Goal: Transaction & Acquisition: Purchase product/service

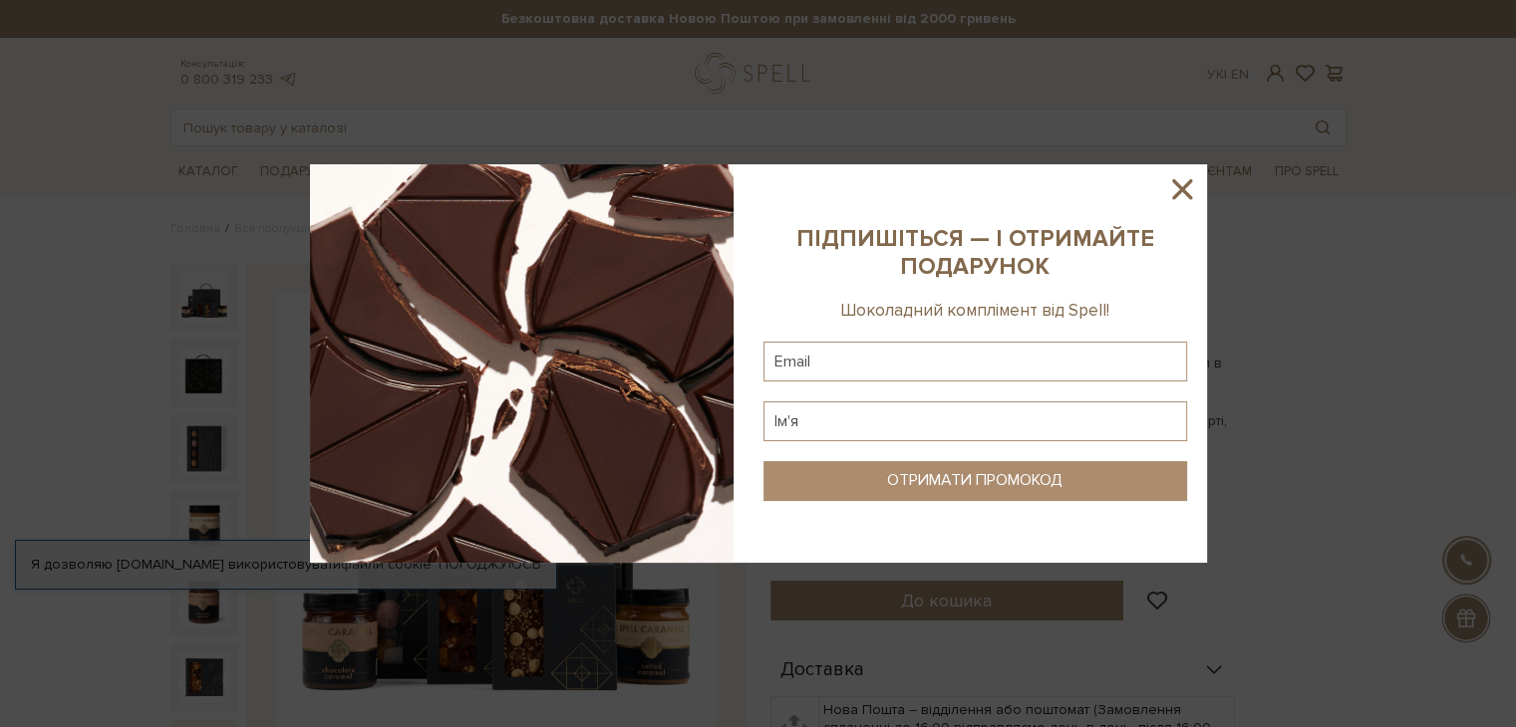
click at [1182, 193] on icon at bounding box center [1182, 189] width 34 height 34
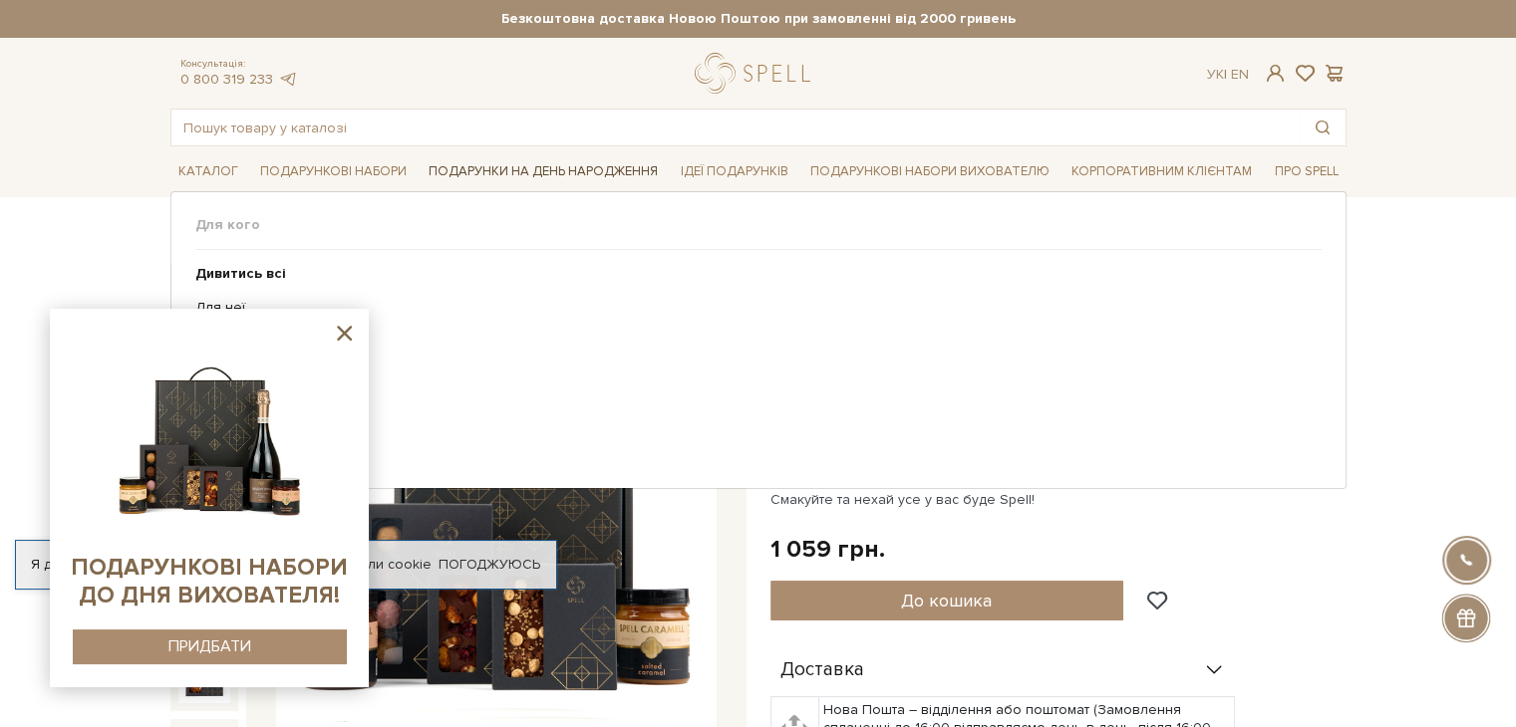
click at [553, 168] on link "Подарунки на День народження" at bounding box center [543, 171] width 245 height 31
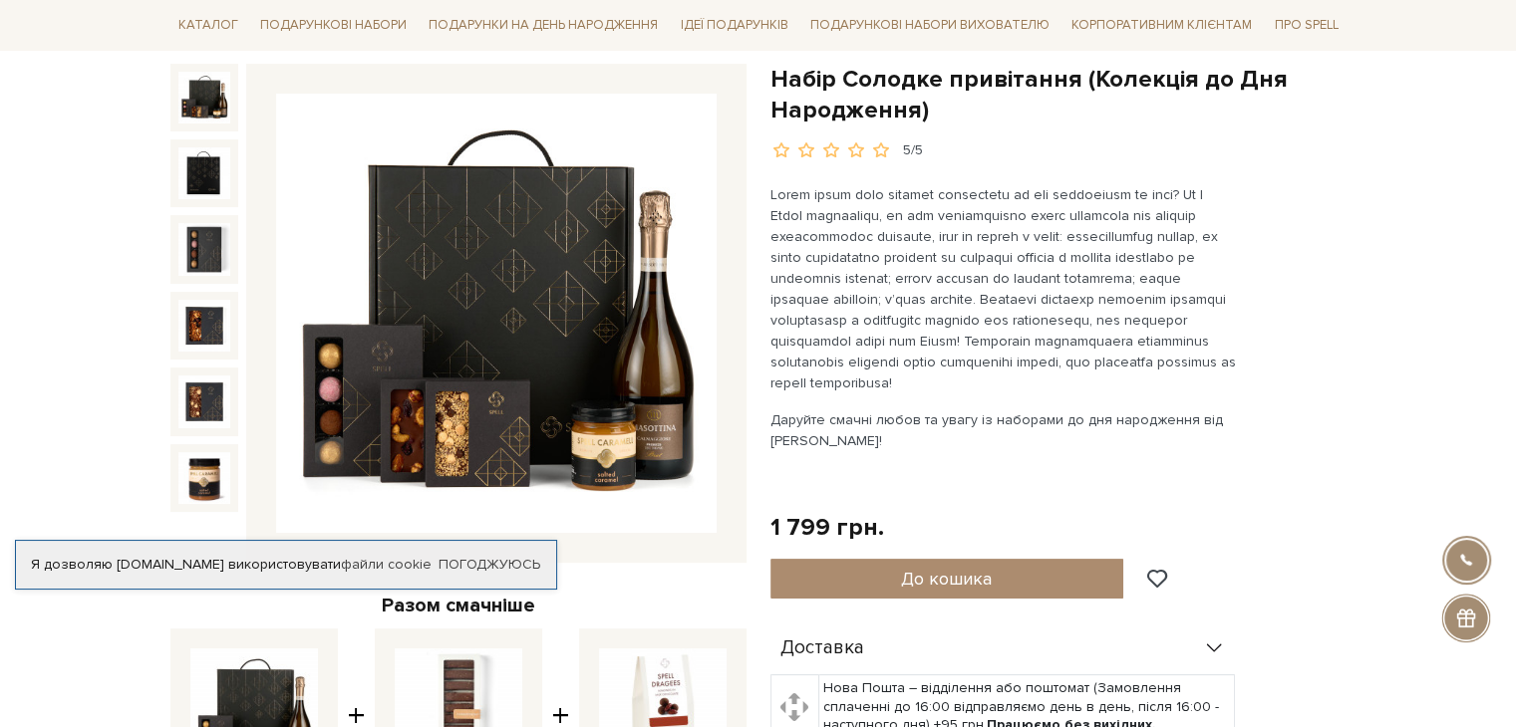
scroll to position [299, 0]
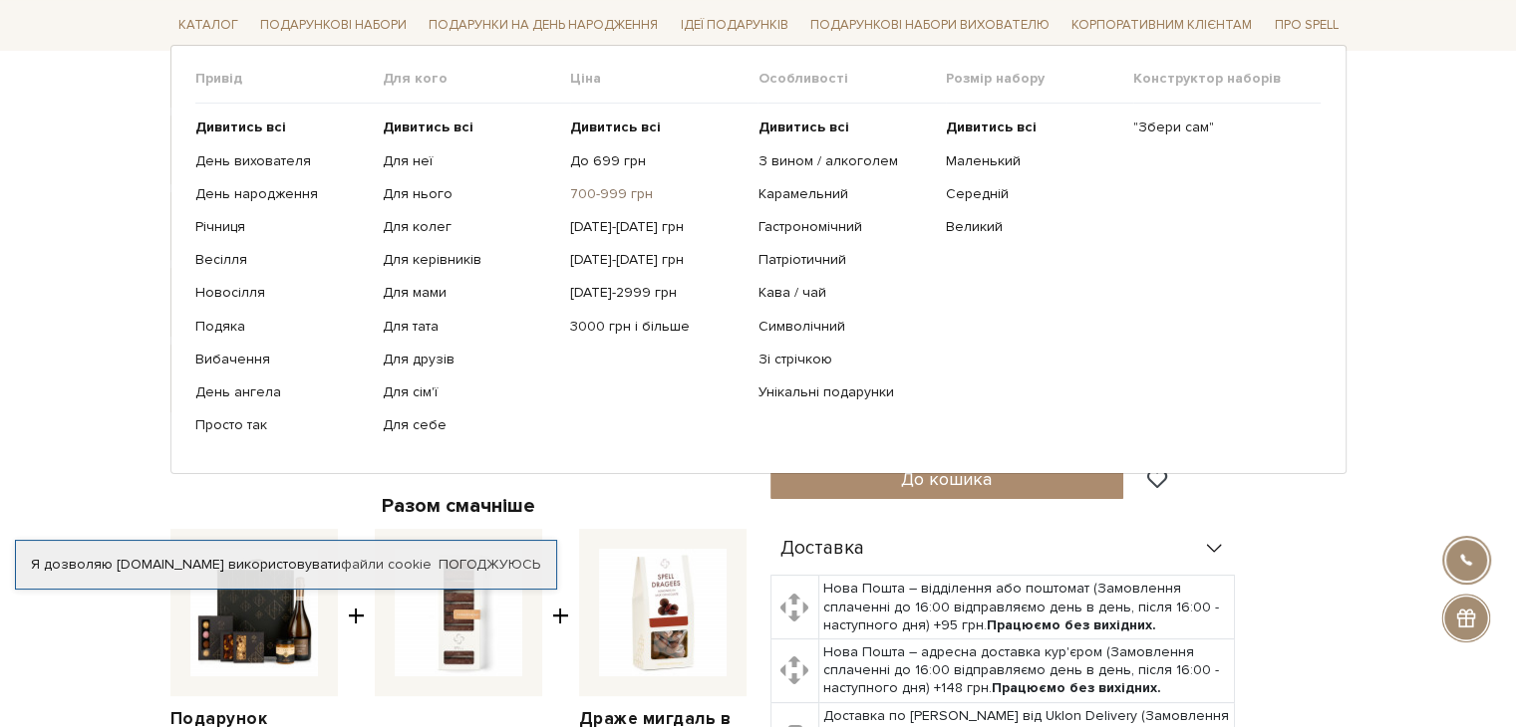
click at [602, 192] on link "700-999 грн" at bounding box center [656, 194] width 172 height 18
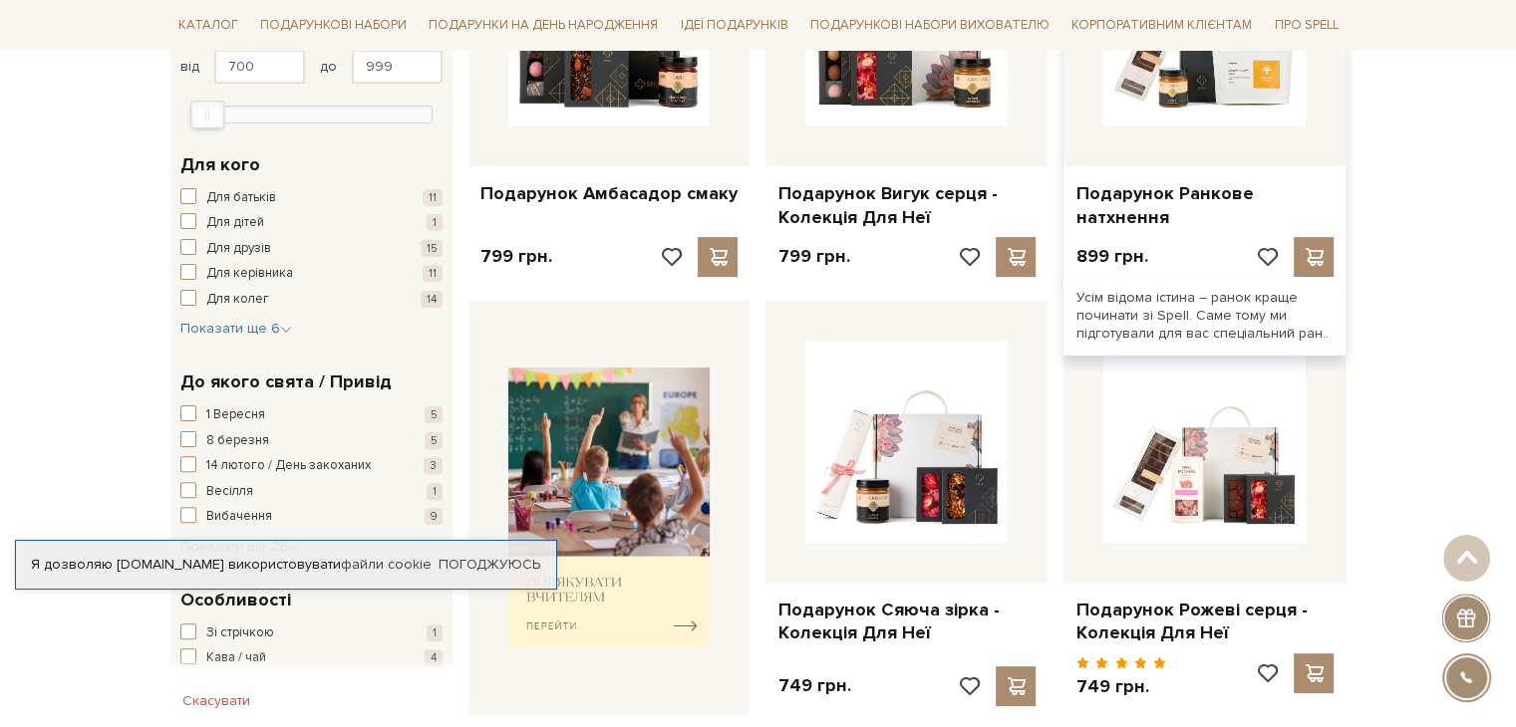
scroll to position [598, 0]
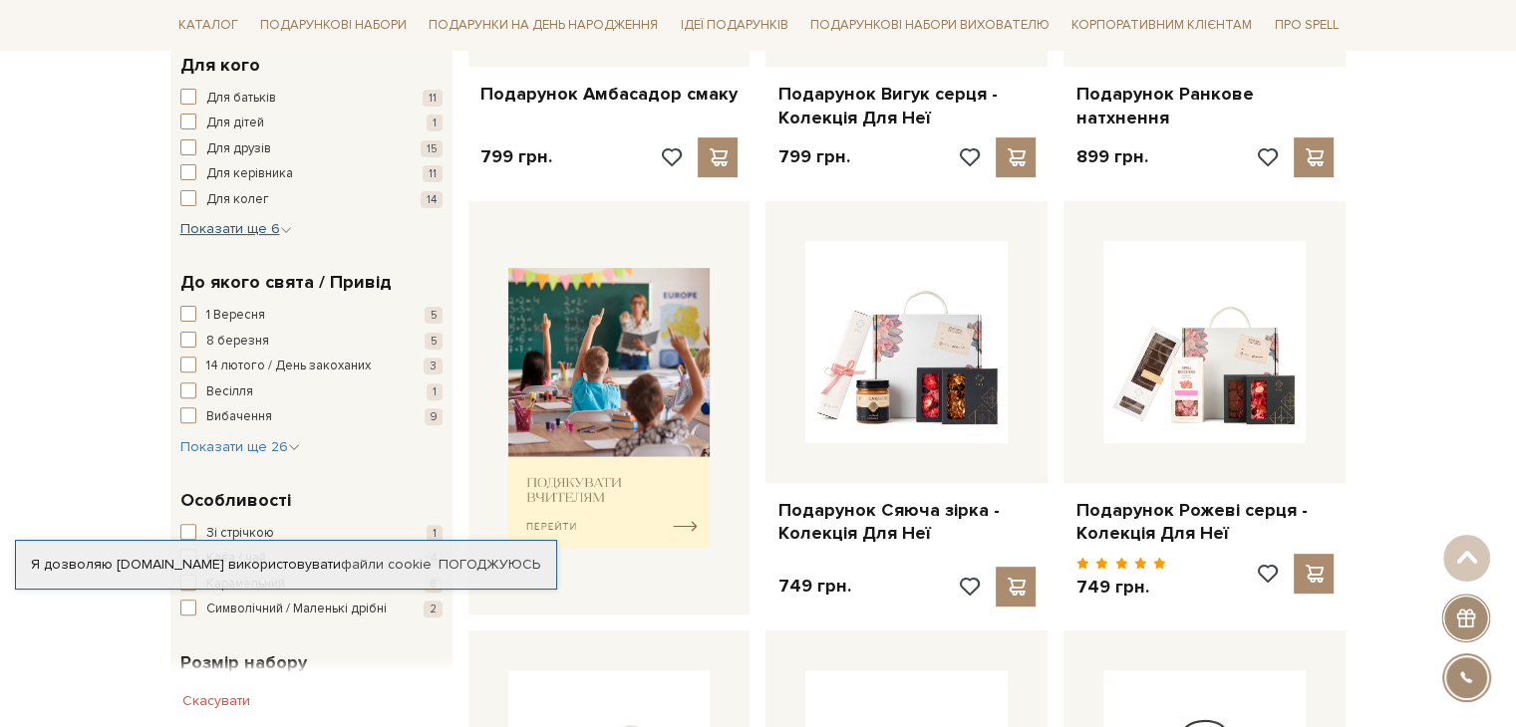
click at [219, 220] on span "Показати ще 6" at bounding box center [236, 228] width 112 height 17
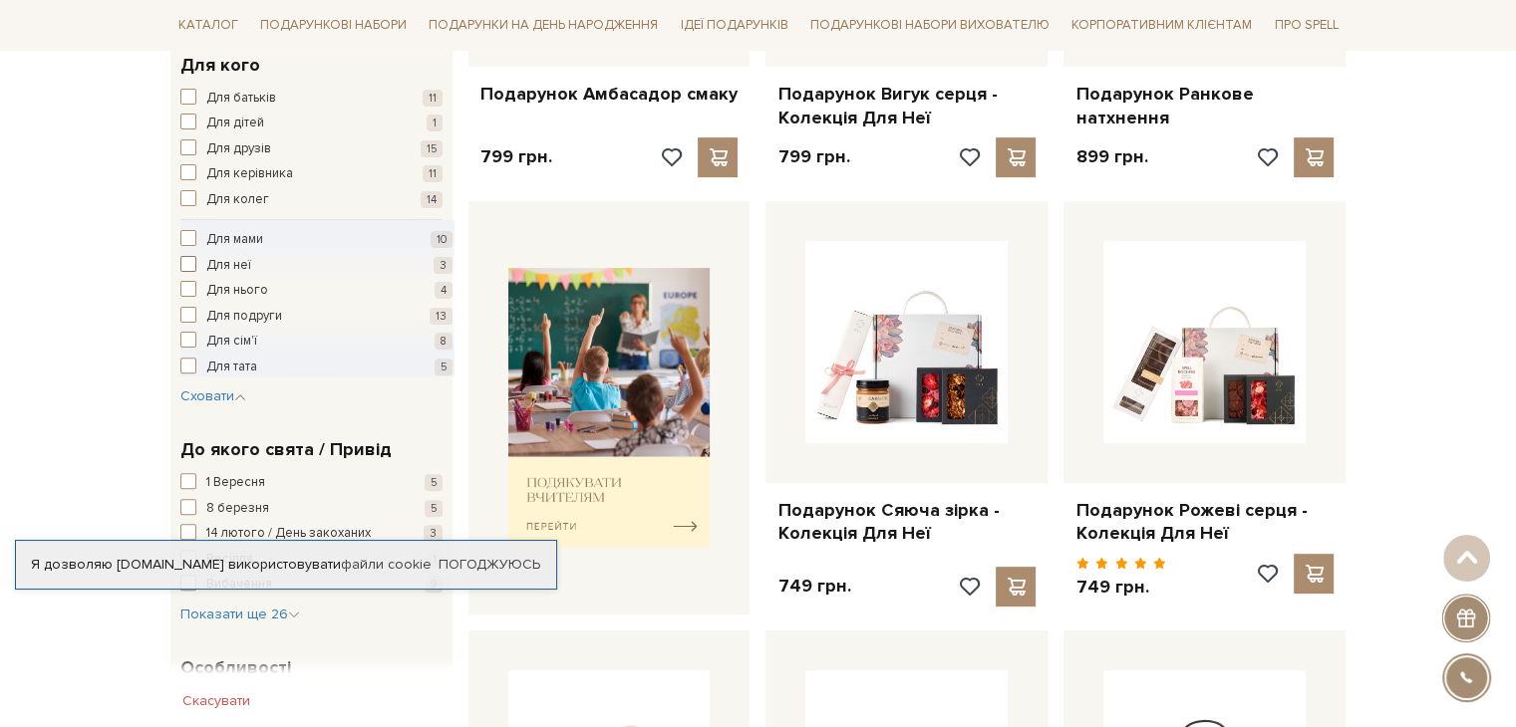
click at [230, 264] on span "Для неї" at bounding box center [228, 266] width 45 height 20
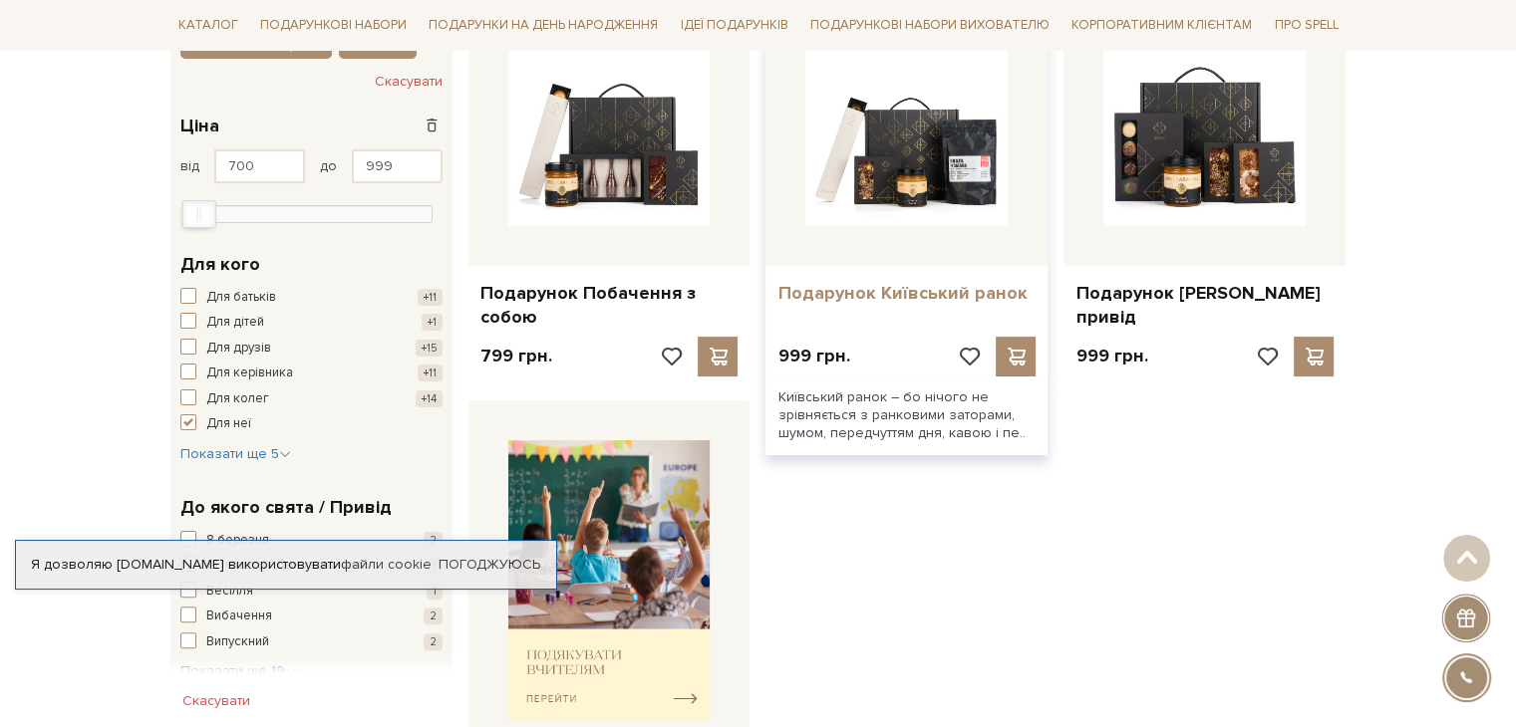
click at [948, 284] on link "Подарунок Київський ранок" at bounding box center [906, 293] width 258 height 23
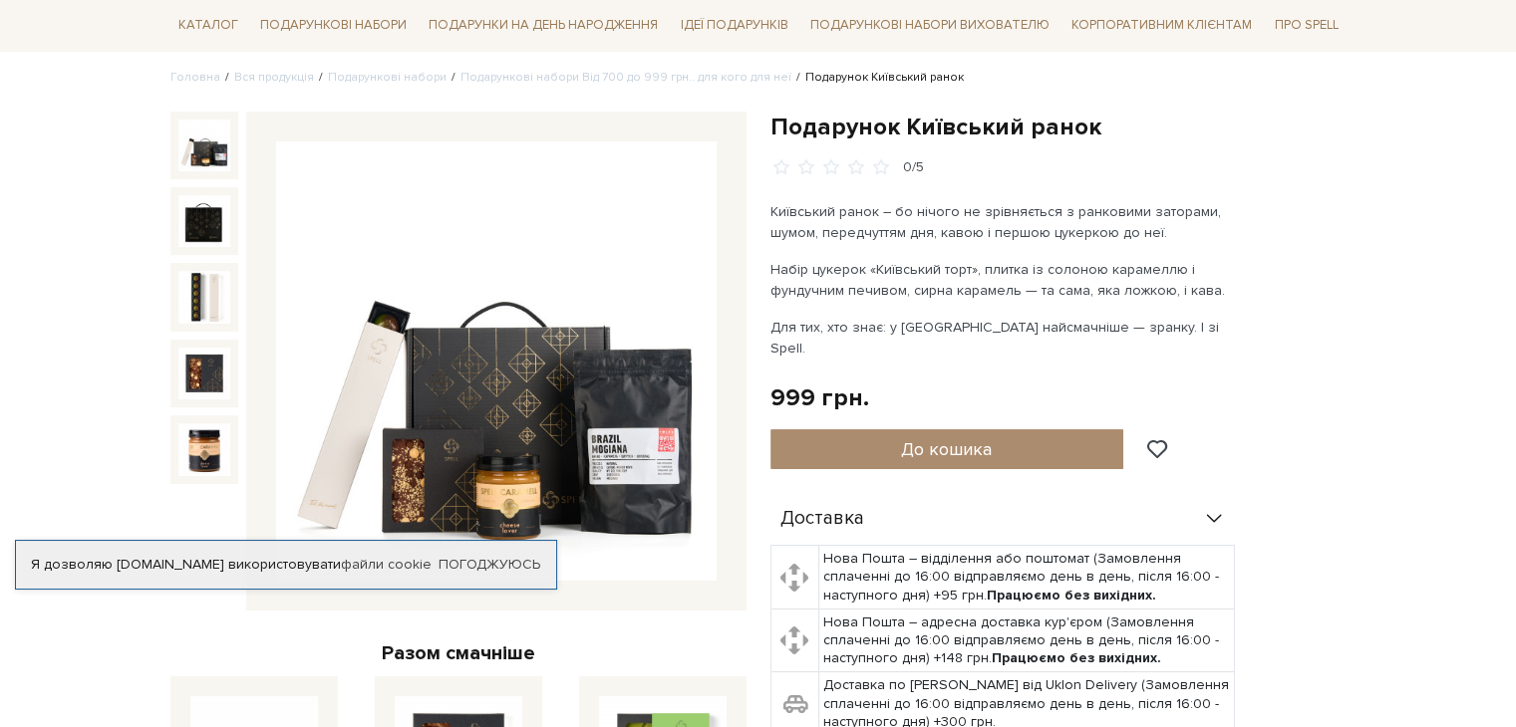
scroll to position [199, 0]
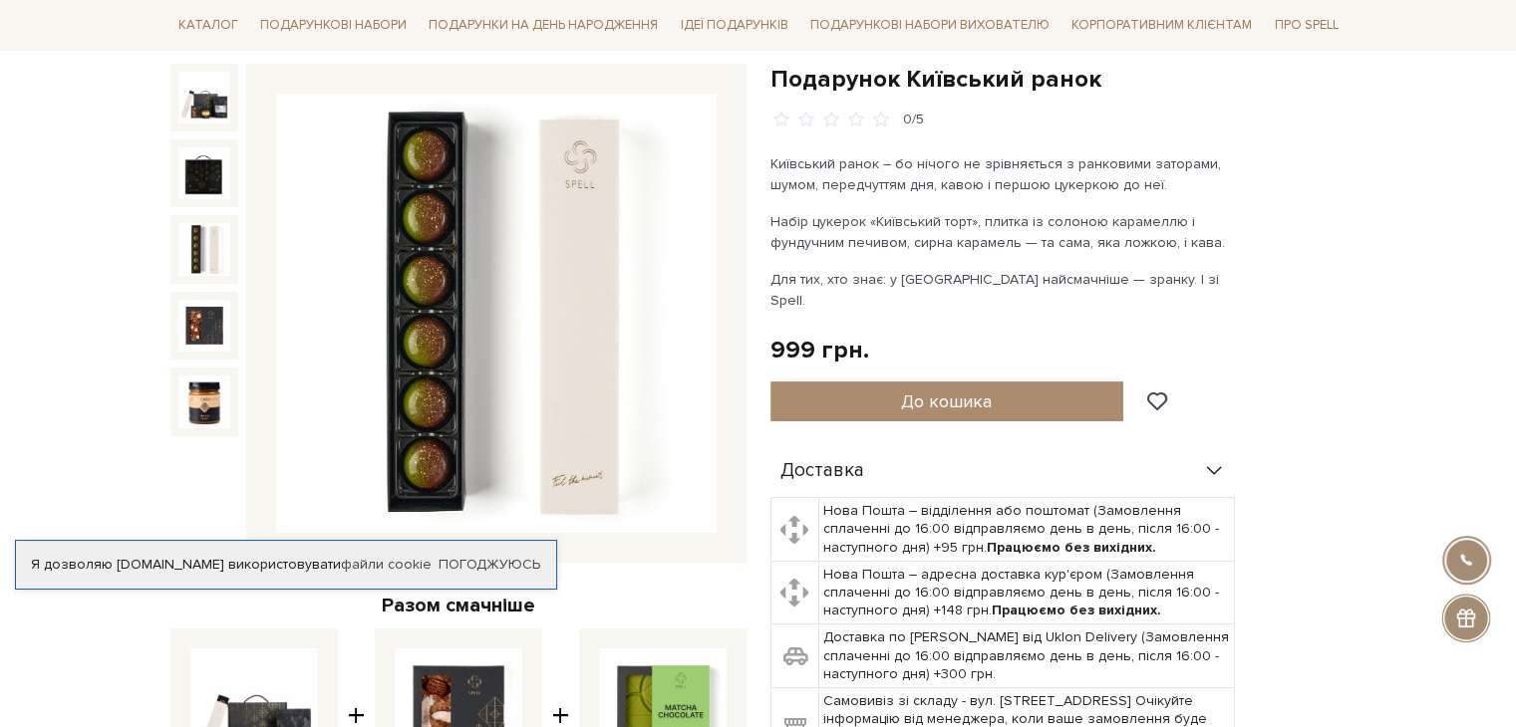
click at [219, 239] on img at bounding box center [204, 249] width 52 height 52
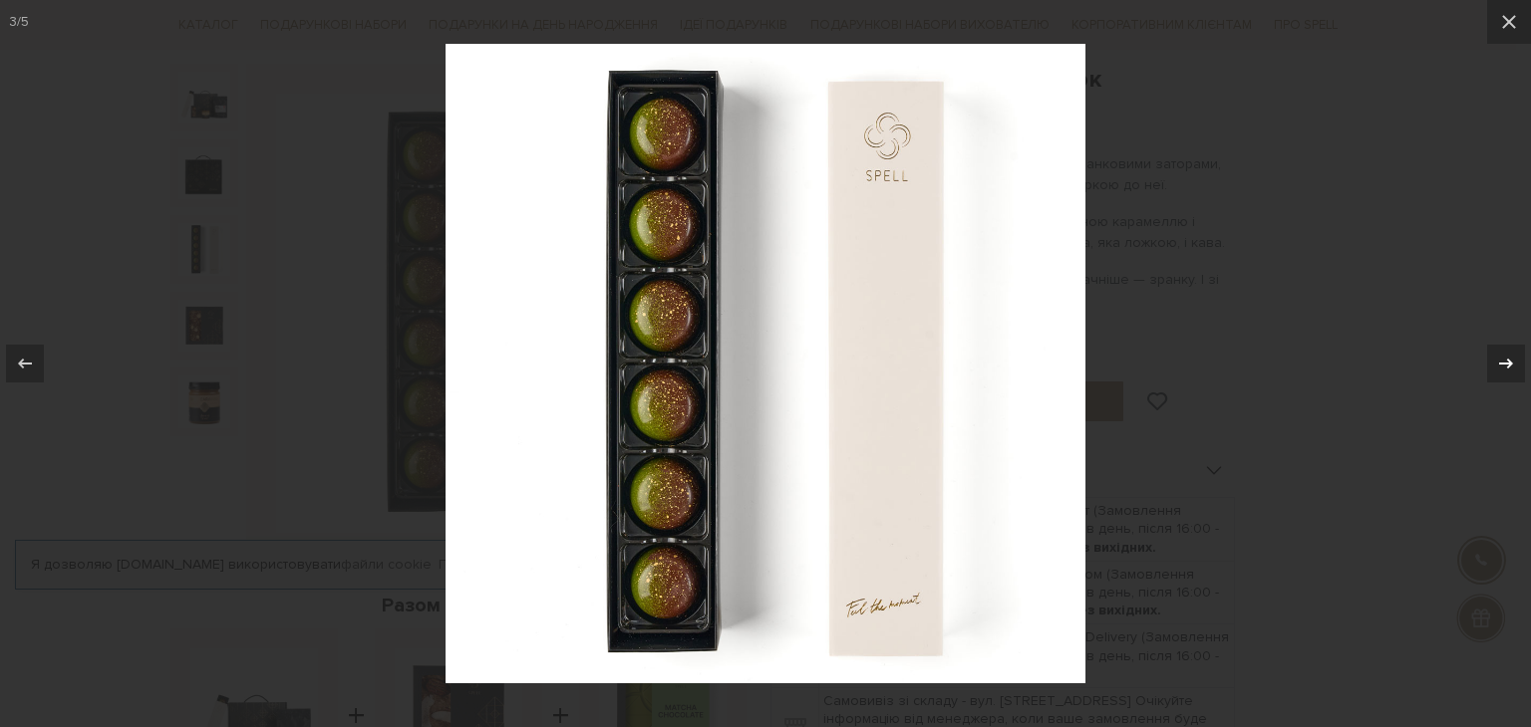
click at [1492, 356] on div at bounding box center [1506, 364] width 38 height 38
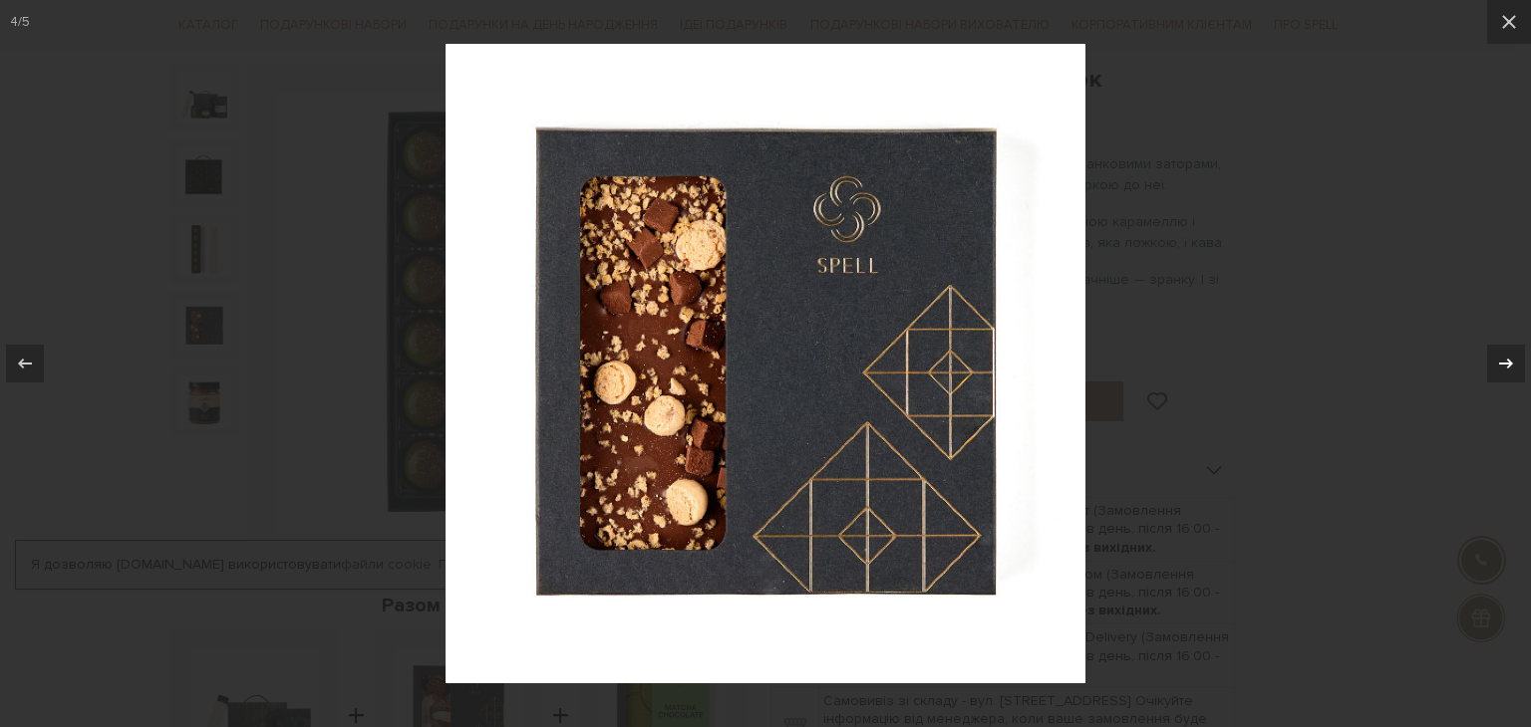
click at [1492, 356] on div at bounding box center [1506, 364] width 38 height 38
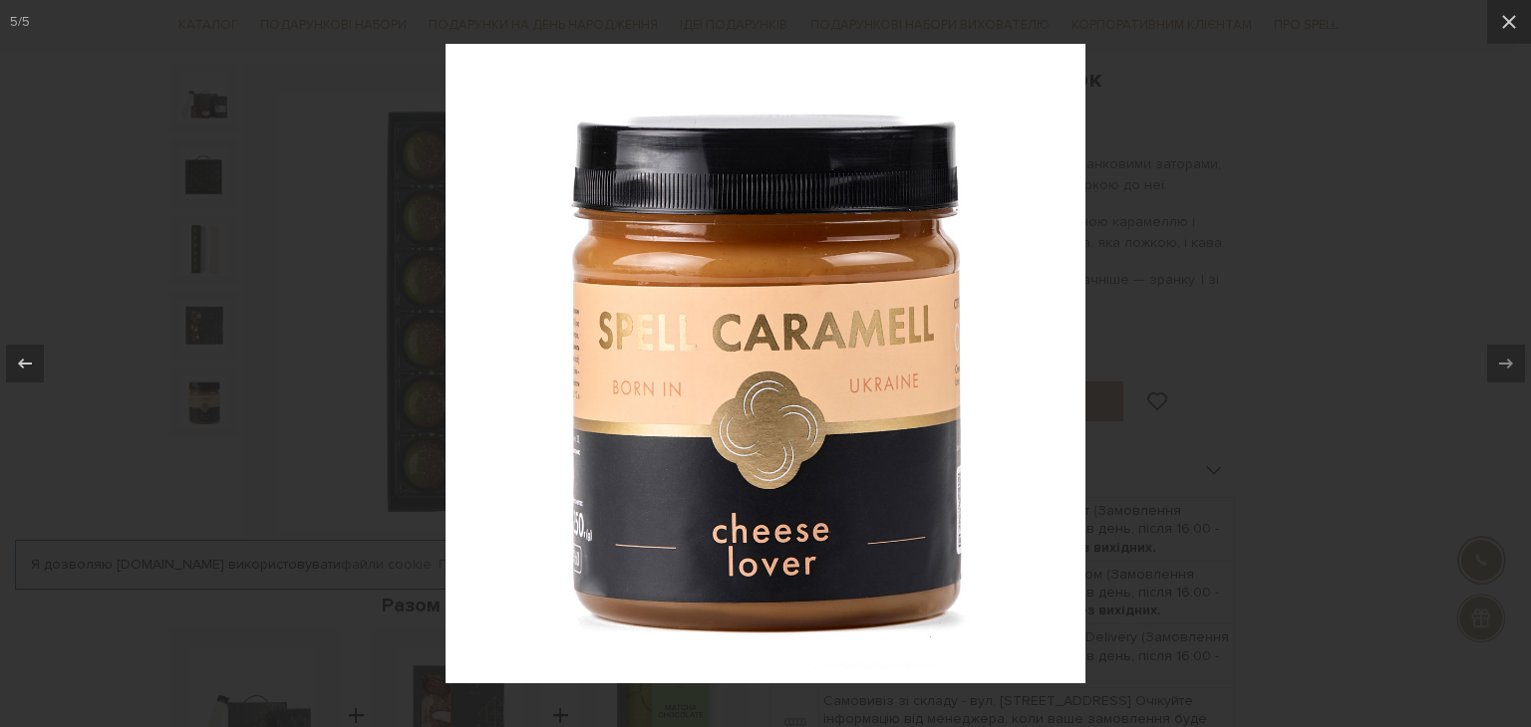
click at [1492, 356] on div "5 / 5" at bounding box center [765, 363] width 1531 height 727
click at [1515, 25] on icon at bounding box center [1509, 22] width 24 height 24
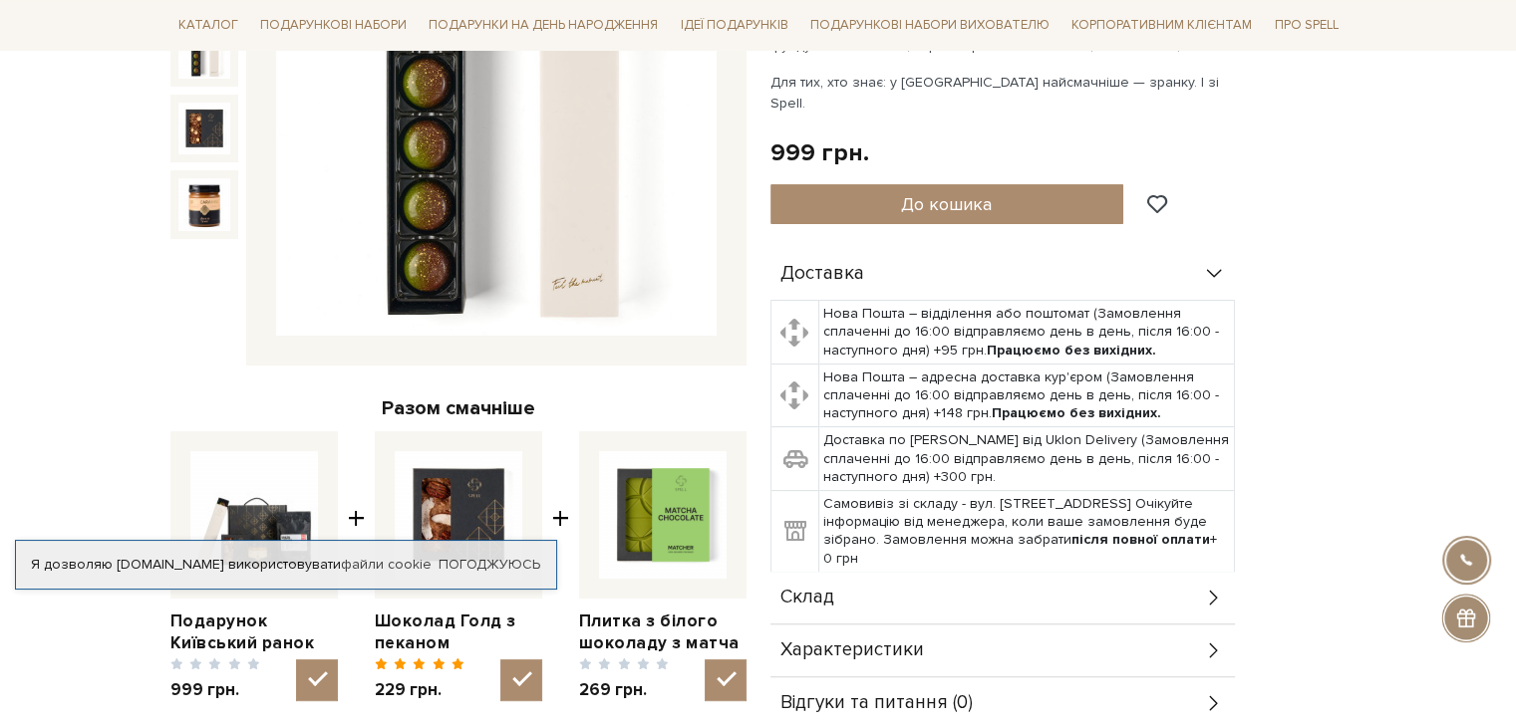
scroll to position [399, 0]
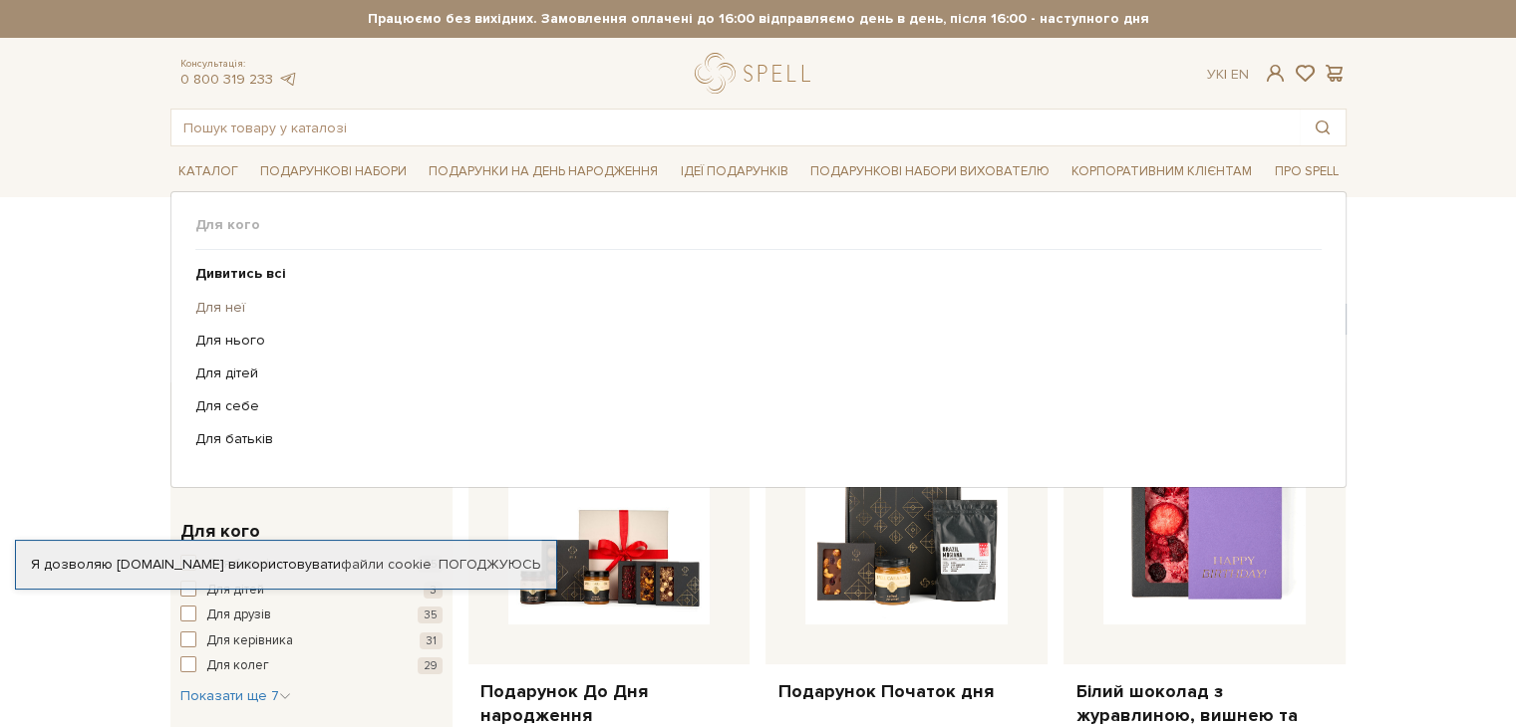
click at [211, 300] on link "Для неї" at bounding box center [750, 308] width 1111 height 18
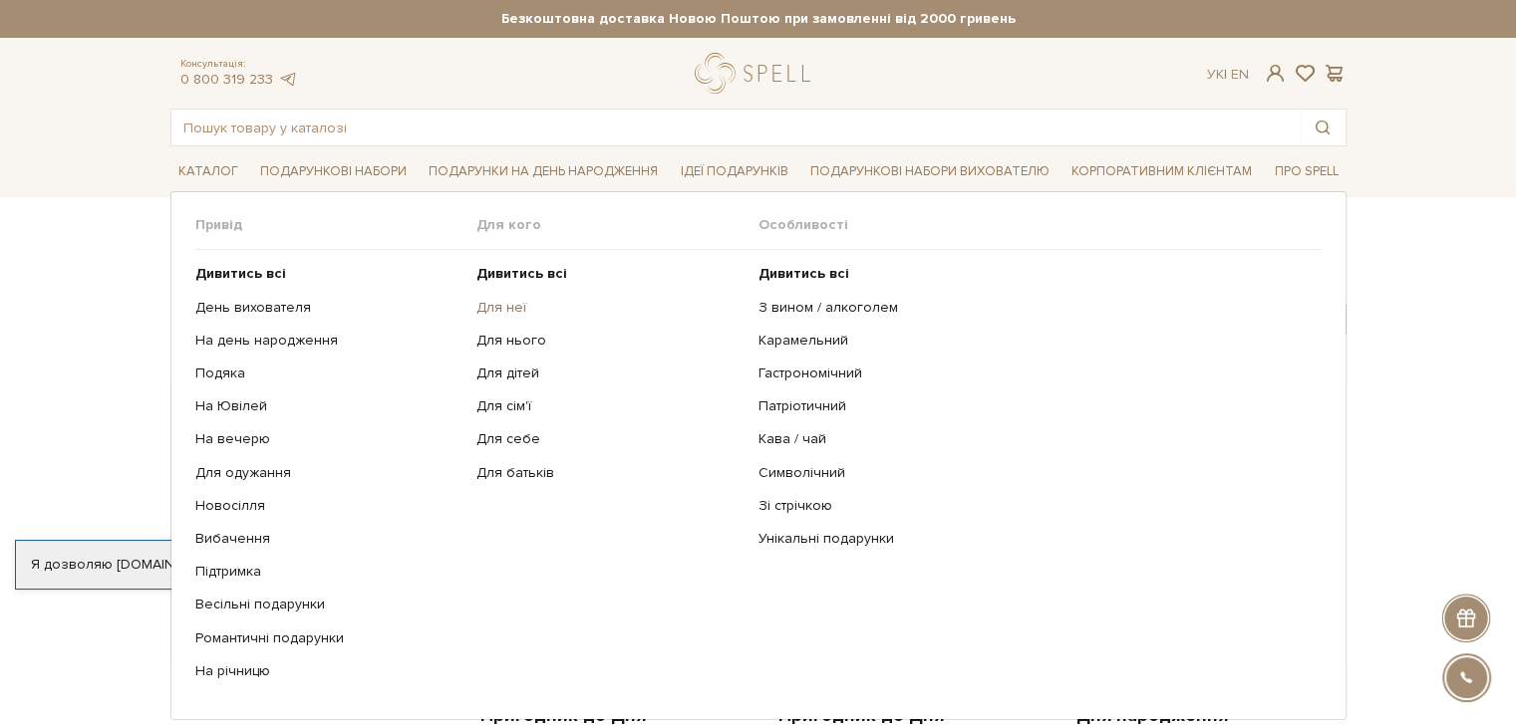
click at [518, 304] on link "Для неї" at bounding box center [609, 308] width 267 height 18
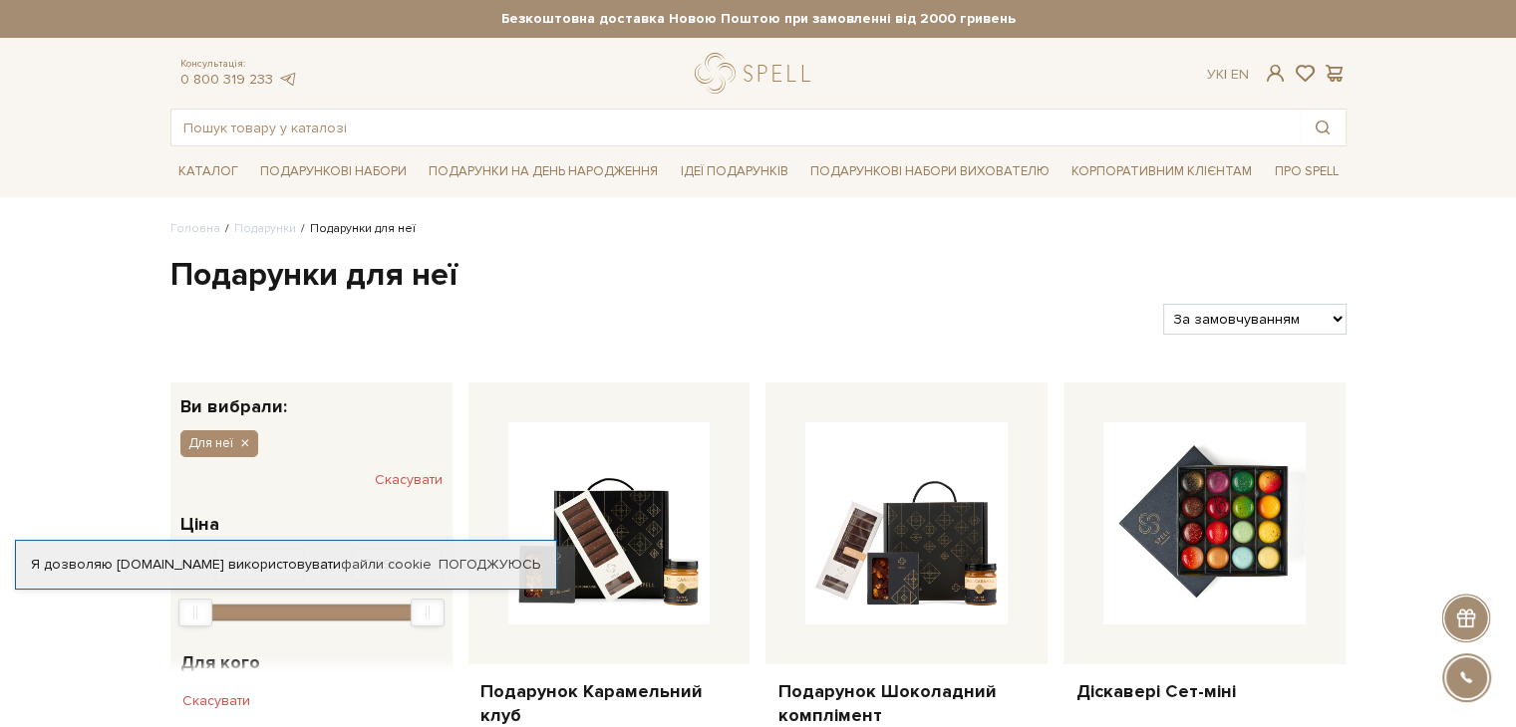
click at [1239, 308] on select "За замовчуванням За Ціною (зростання) За Ціною (зменшення) Новинки За популярні…" at bounding box center [1254, 319] width 182 height 31
click at [1163, 304] on select "За замовчуванням За Ціною (зростання) За Ціною (зменшення) Новинки За популярні…" at bounding box center [1254, 319] width 182 height 31
click at [1224, 317] on select "За замовчуванням За Ціною (зростання) За Ціною (зменшення) Новинки За популярні…" at bounding box center [1254, 319] width 182 height 31
select select "https://spellchocolate.com/podarunki/gifts-for-dlja-neji?sort=p.price&order=DESC"
click at [1163, 304] on select "За замовчуванням За Ціною (зростання) За Ціною (зменшення) Новинки За популярні…" at bounding box center [1254, 319] width 182 height 31
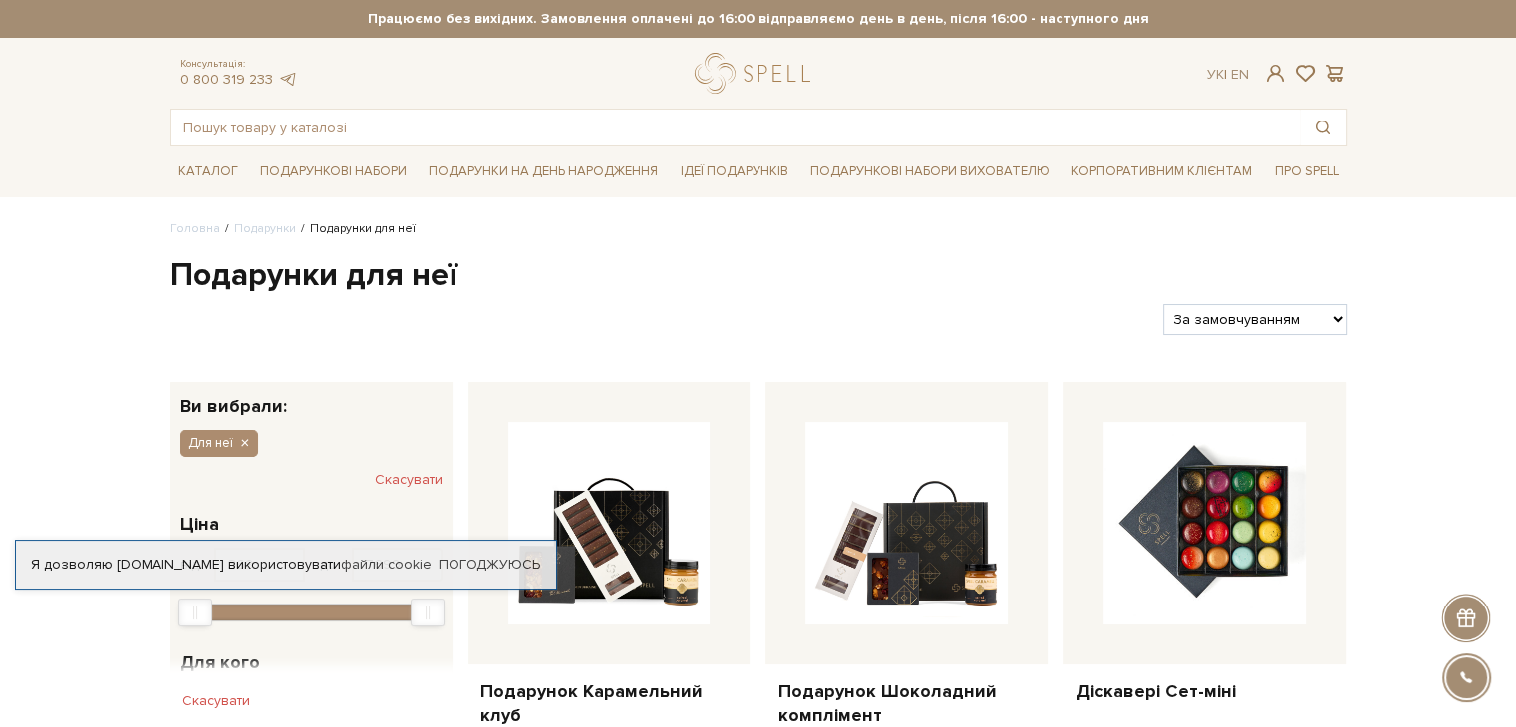
scroll to position [1, 0]
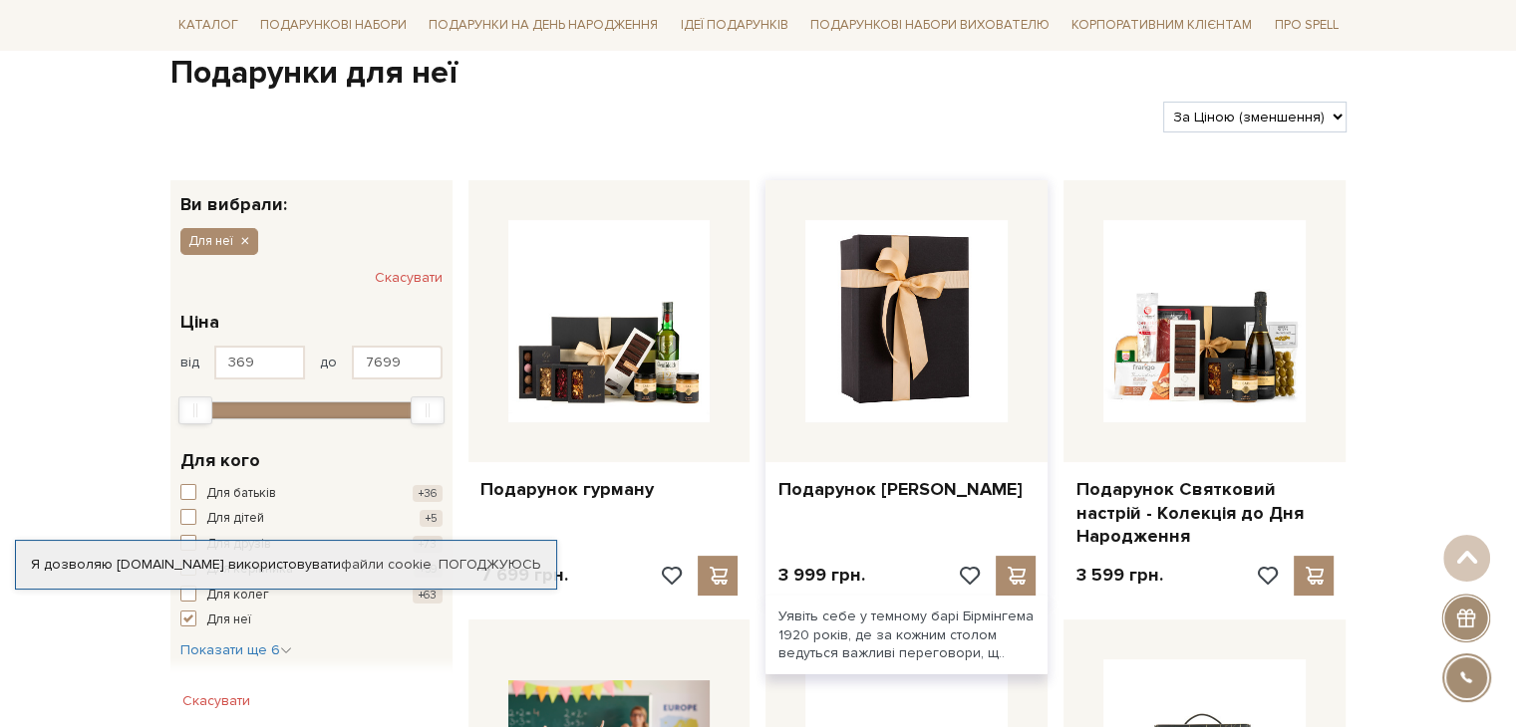
click at [917, 396] on img at bounding box center [906, 321] width 202 height 202
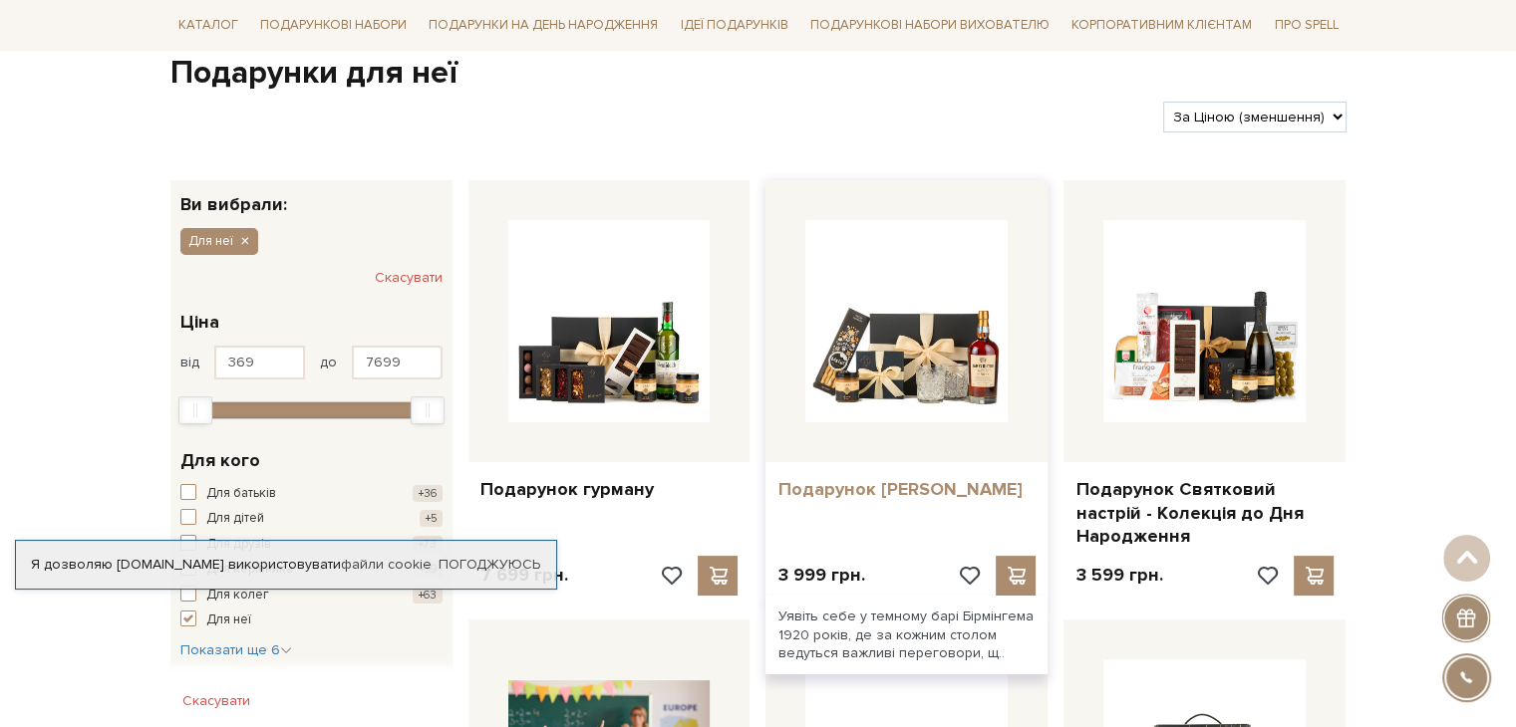
click at [911, 491] on link "Подарунок [PERSON_NAME]" at bounding box center [906, 489] width 258 height 23
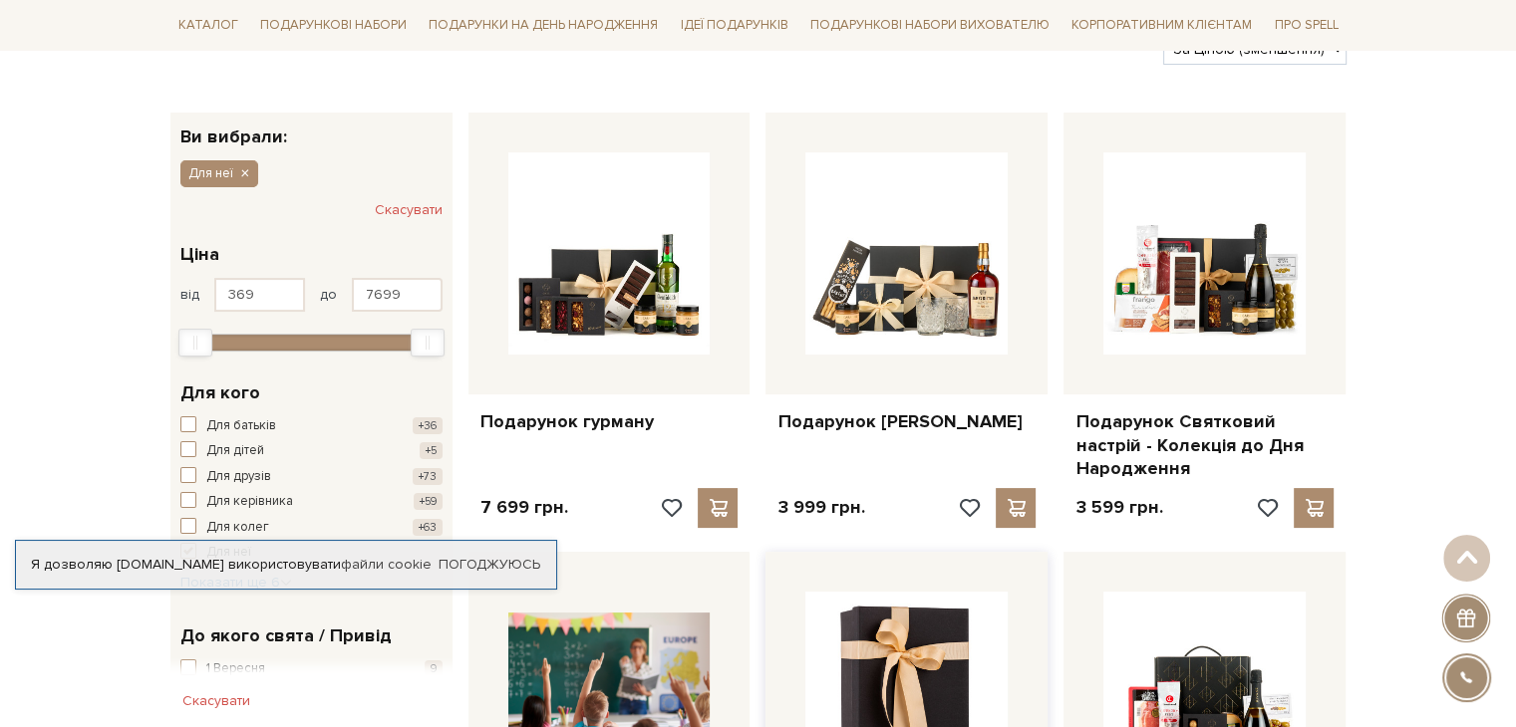
scroll to position [402, 0]
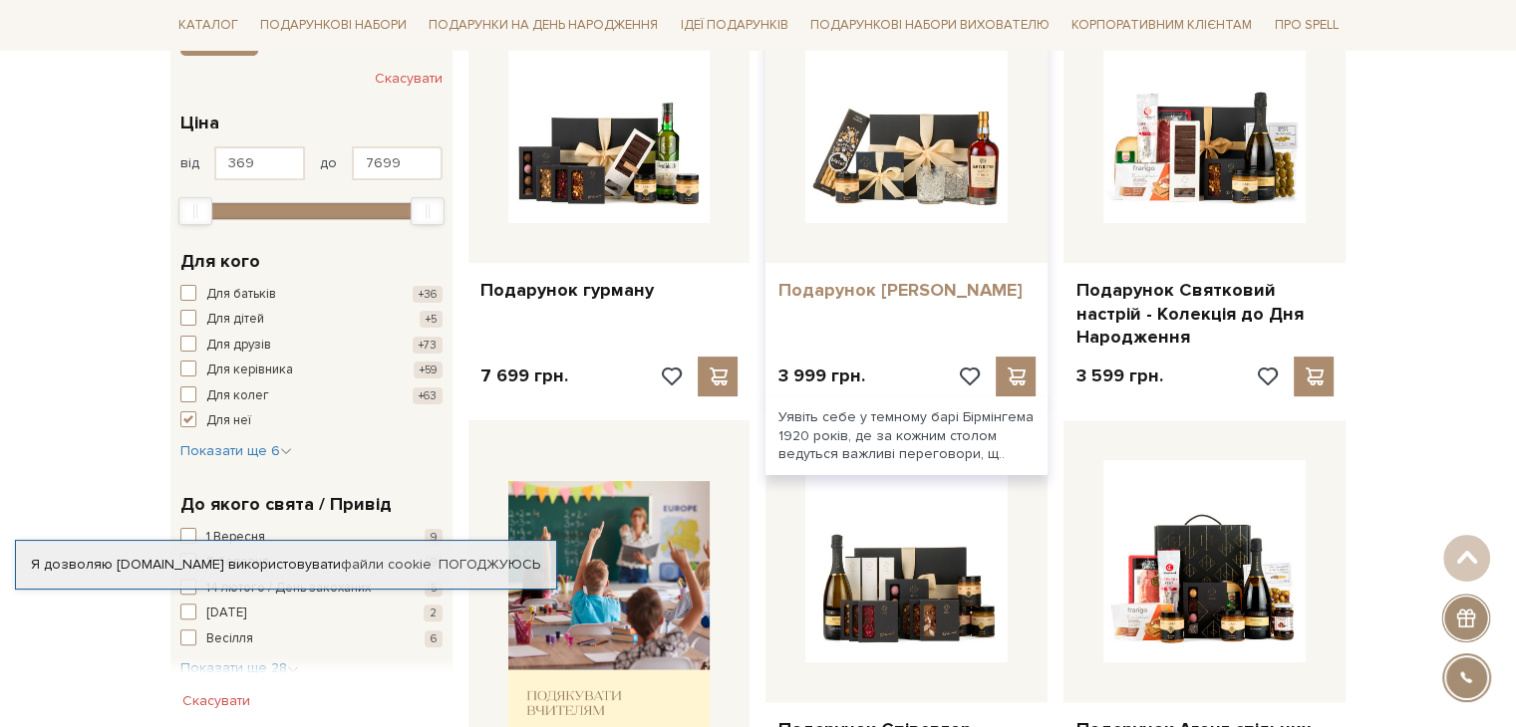
click at [897, 286] on link "Подарунок [PERSON_NAME]" at bounding box center [906, 290] width 258 height 23
